Goal: Contribute content: Add original content to the website for others to see

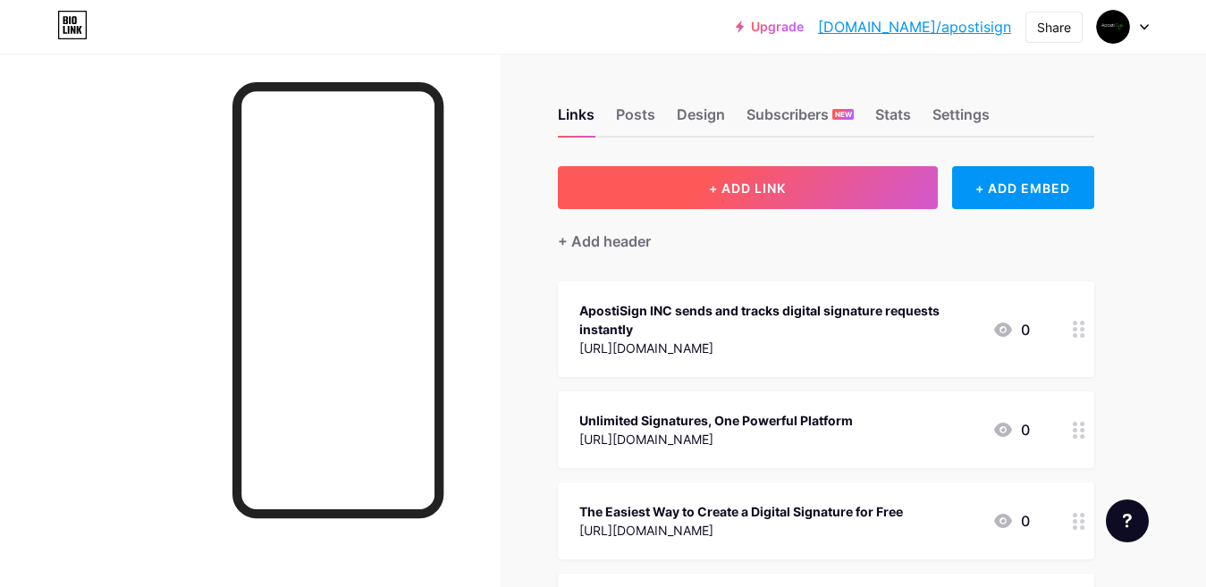
click at [739, 187] on span "+ ADD LINK" at bounding box center [747, 188] width 77 height 15
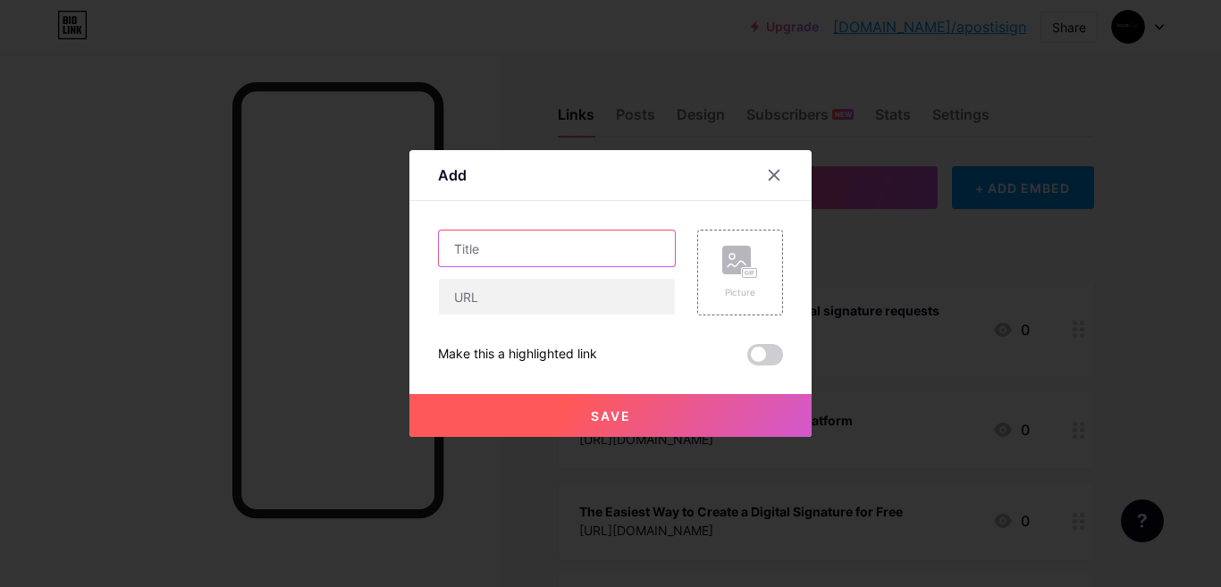
click at [525, 253] on input "text" at bounding box center [557, 249] width 236 height 36
paste input "Transform Your Business with Digital Signature Solutions"
type input "Transform Your Business with Digital Signature Solutions"
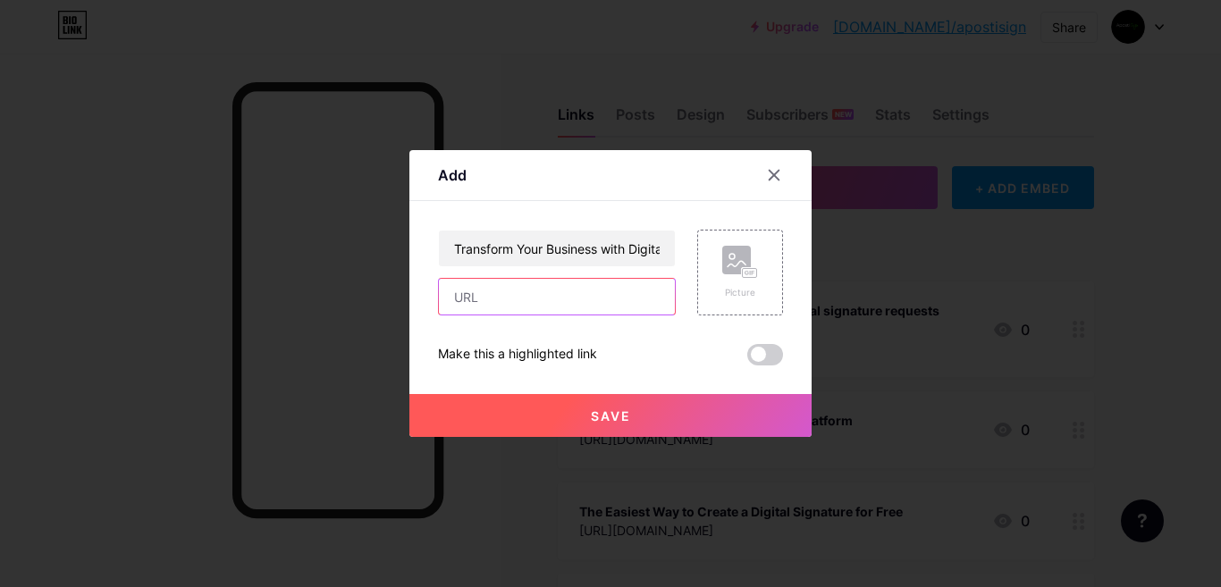
click at [491, 294] on input "text" at bounding box center [557, 297] width 236 height 36
paste input "[URL][DOMAIN_NAME]"
type input "[URL][DOMAIN_NAME]"
click at [560, 415] on button "Save" at bounding box center [610, 415] width 402 height 43
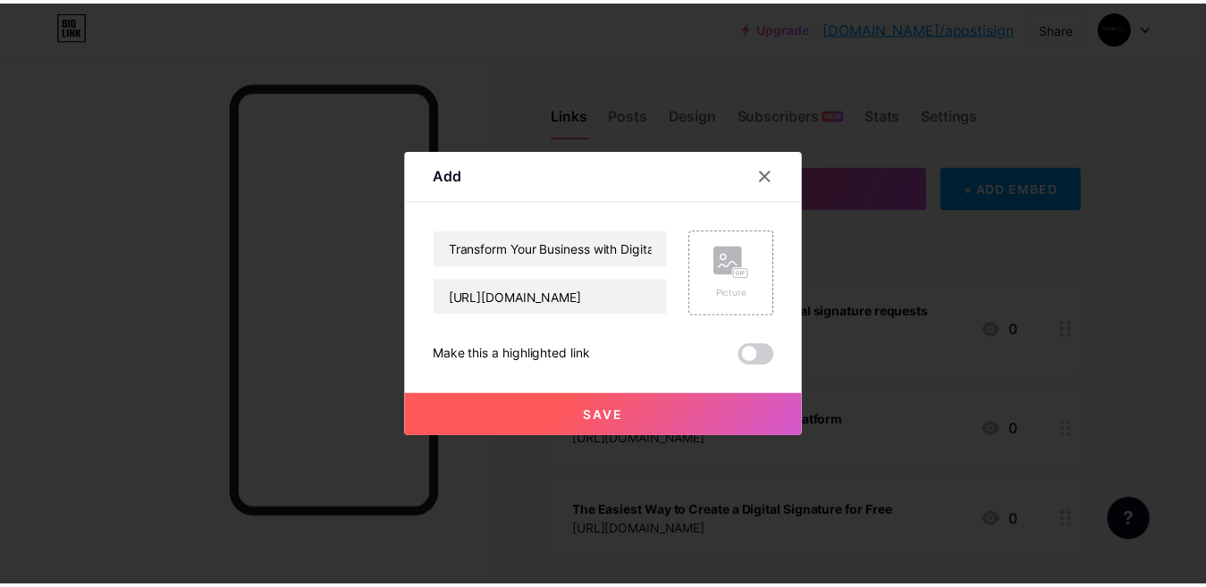
scroll to position [0, 0]
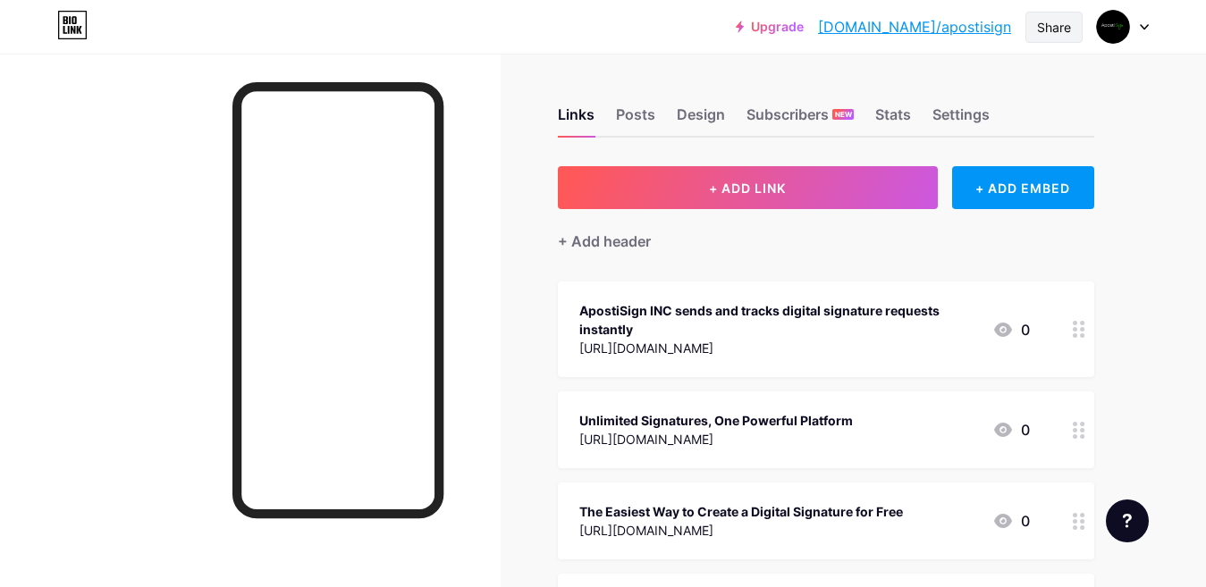
click at [1058, 27] on div "Share" at bounding box center [1054, 27] width 34 height 19
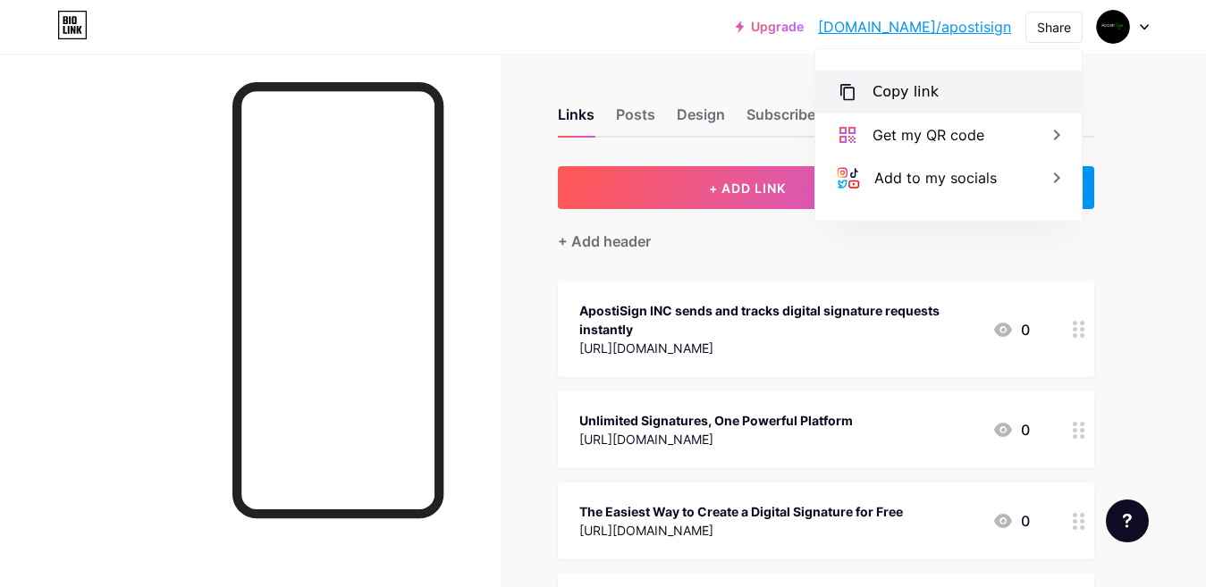
click at [914, 88] on div "Copy link" at bounding box center [905, 91] width 66 height 21
